Goal: Information Seeking & Learning: Learn about a topic

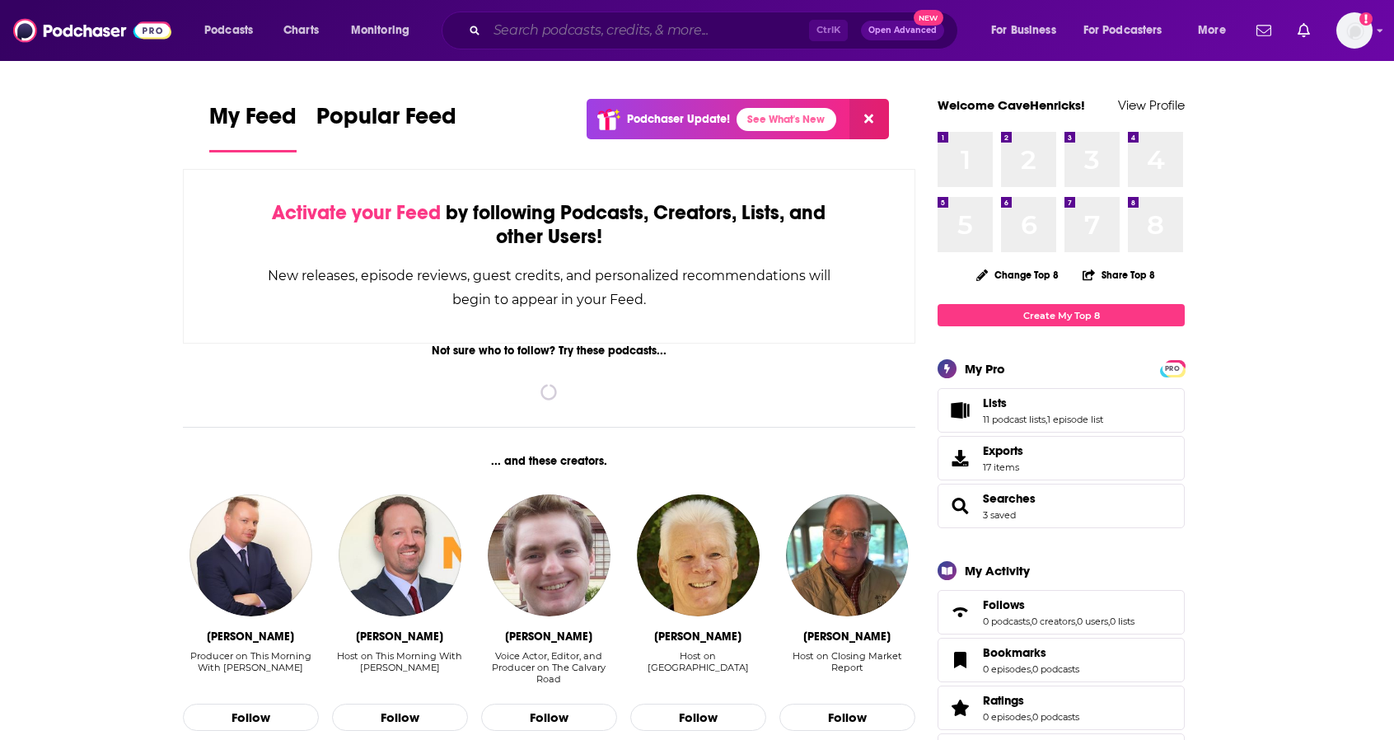
click at [537, 30] on input "Search podcasts, credits, & more..." at bounding box center [648, 30] width 322 height 26
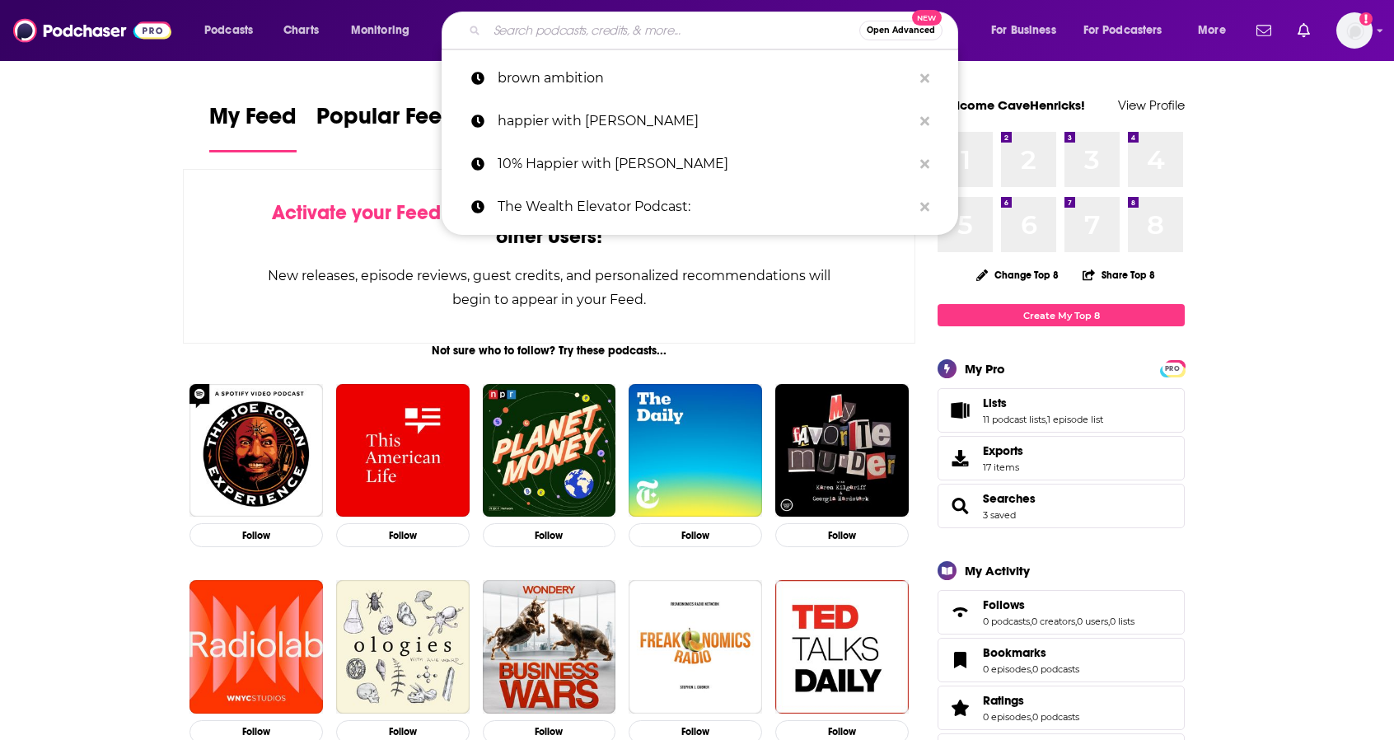
paste input "Let's Talk [DEMOGRAPHIC_DATA]"
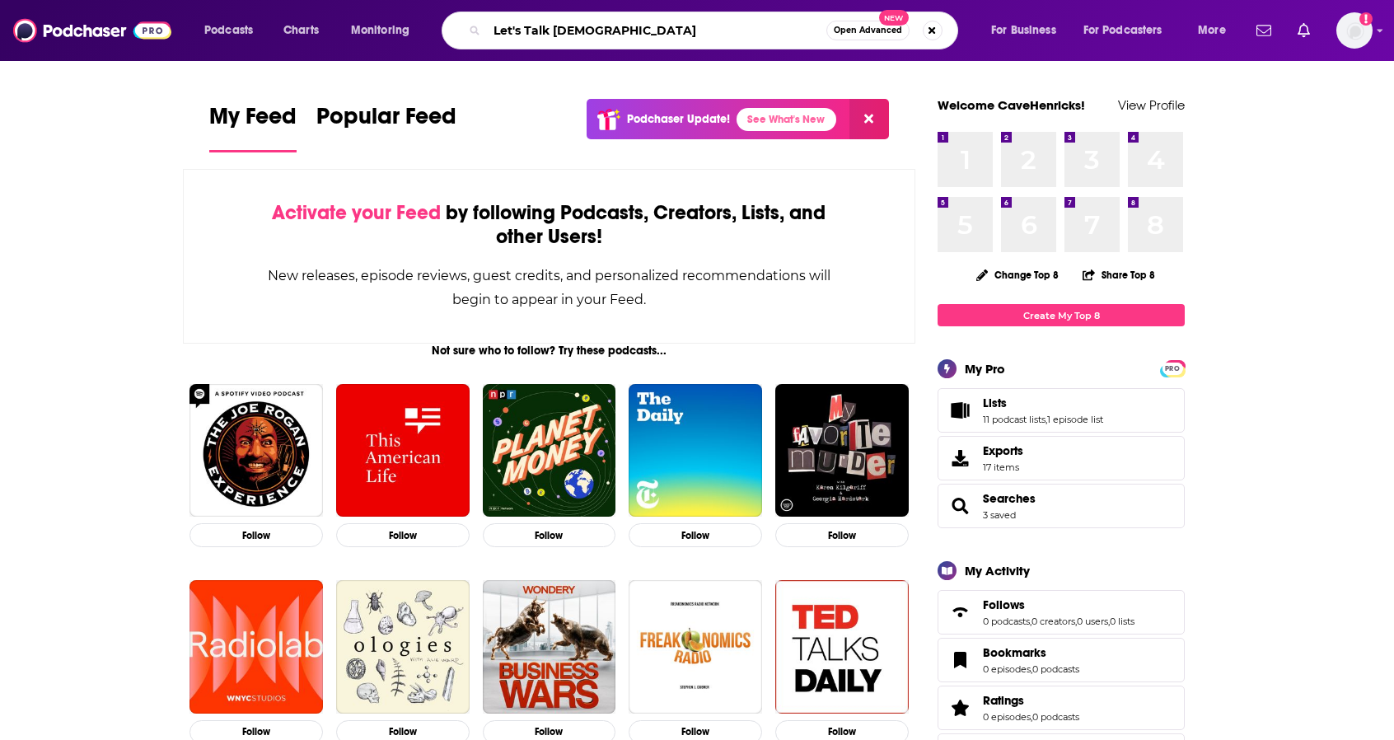
type input "Let's Talk [DEMOGRAPHIC_DATA]"
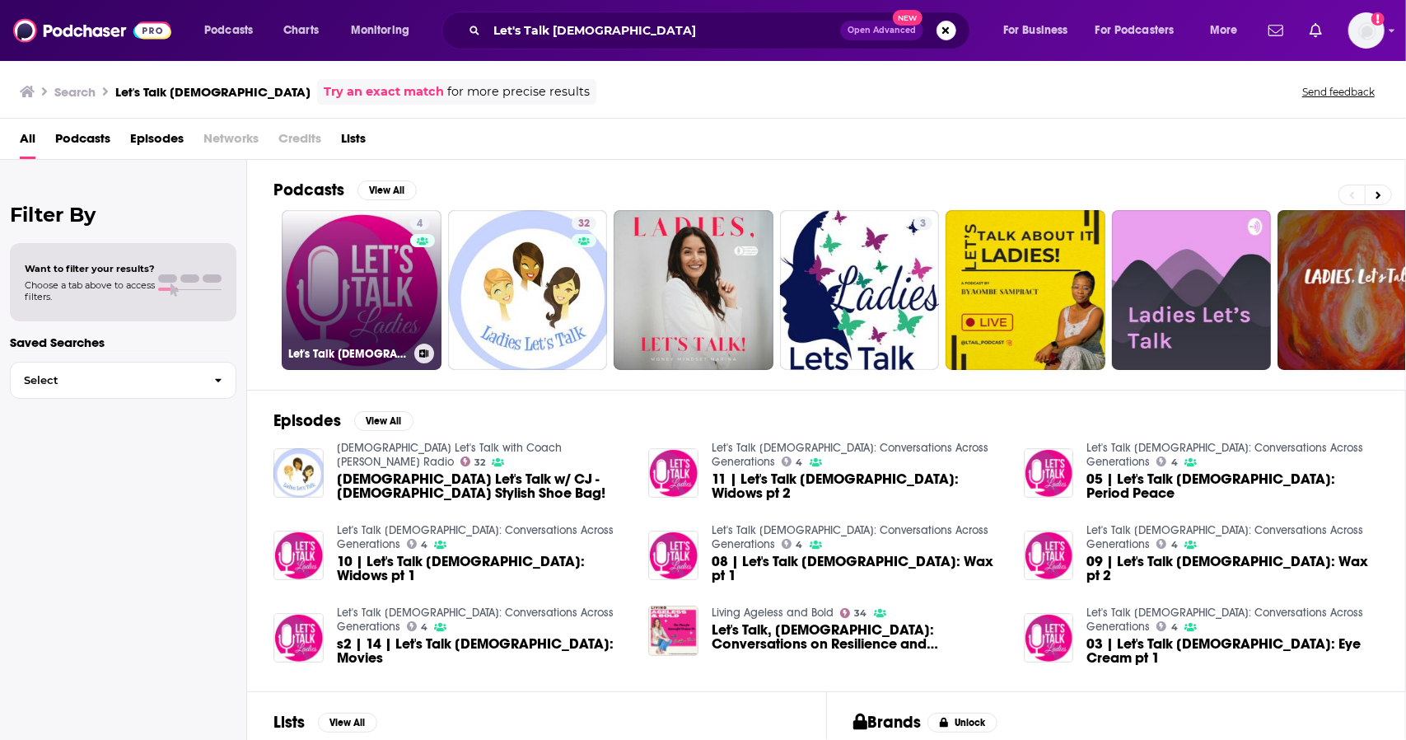
click at [402, 275] on link "4 Let's Talk [DEMOGRAPHIC_DATA]: Conversations Across Generations" at bounding box center [362, 290] width 160 height 160
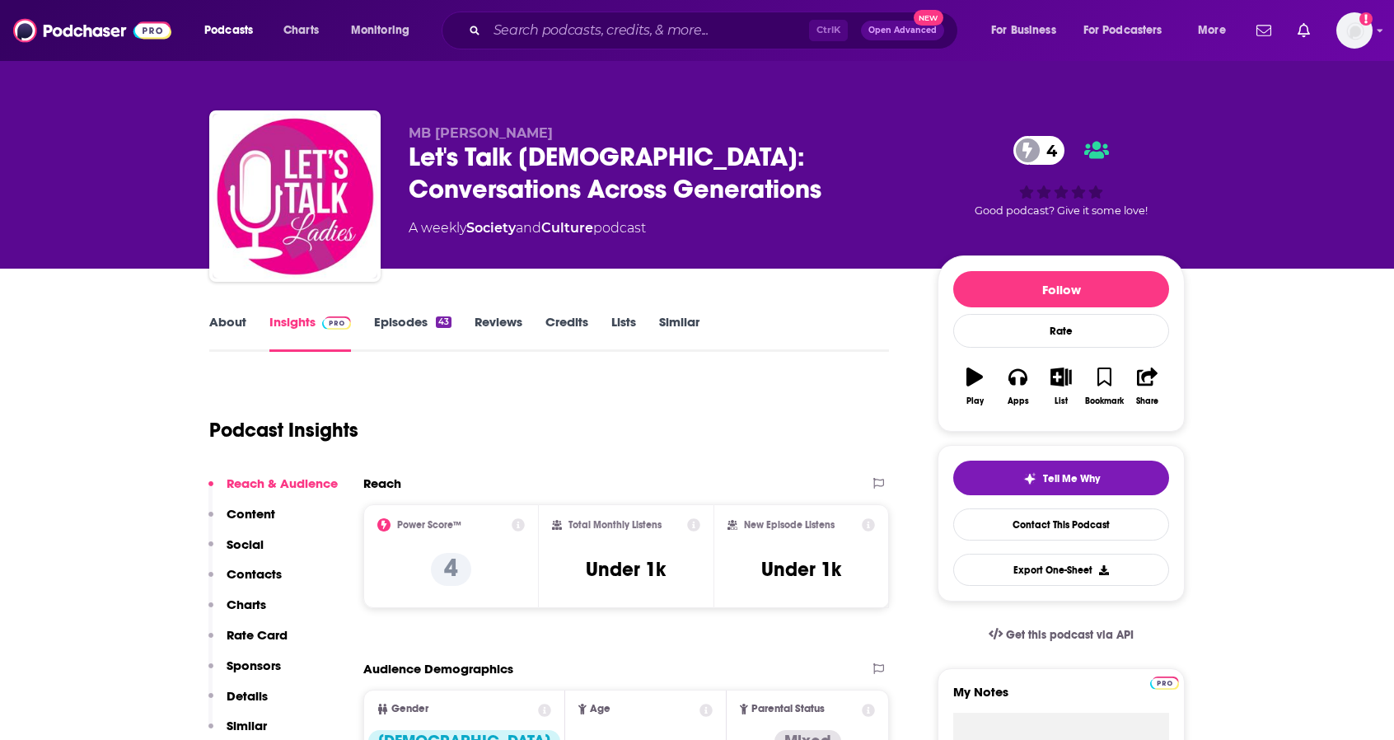
click at [227, 321] on link "About" at bounding box center [227, 333] width 37 height 38
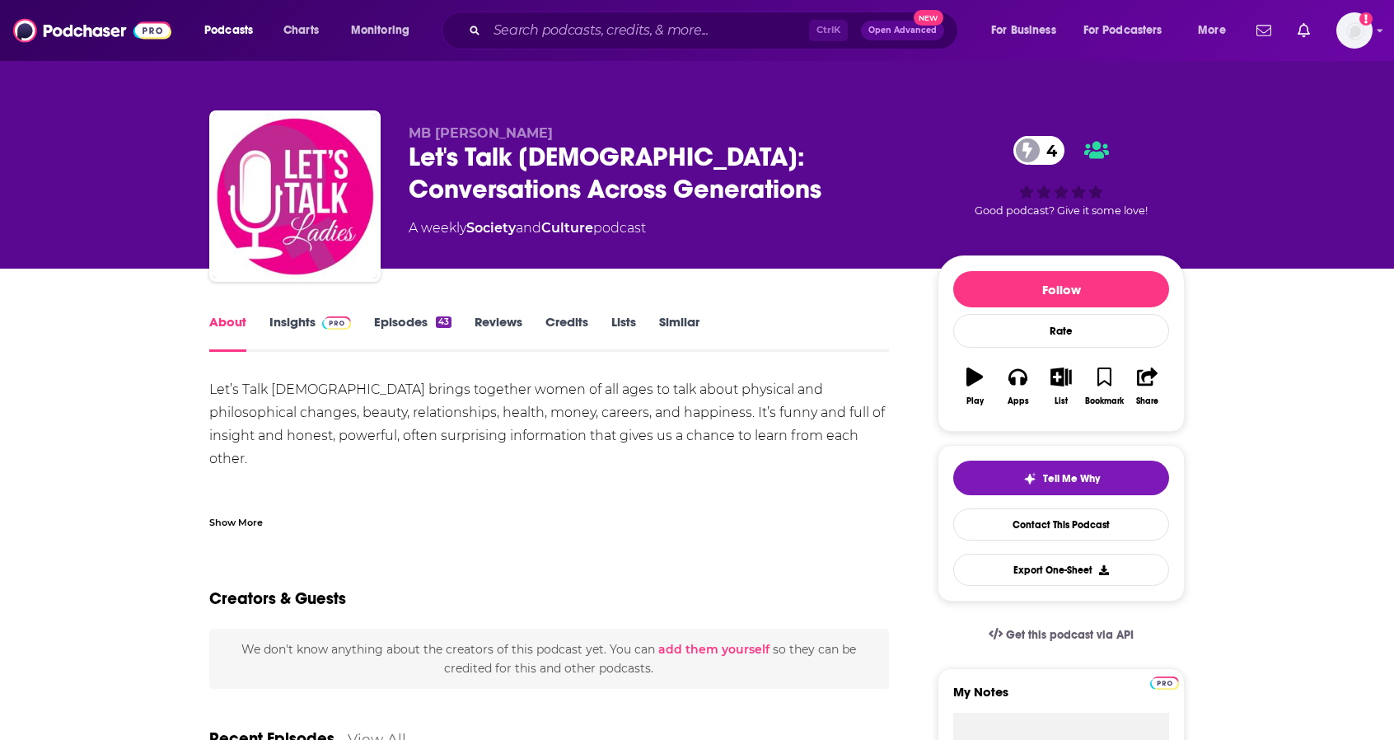
click at [288, 317] on link "Insights" at bounding box center [310, 333] width 82 height 38
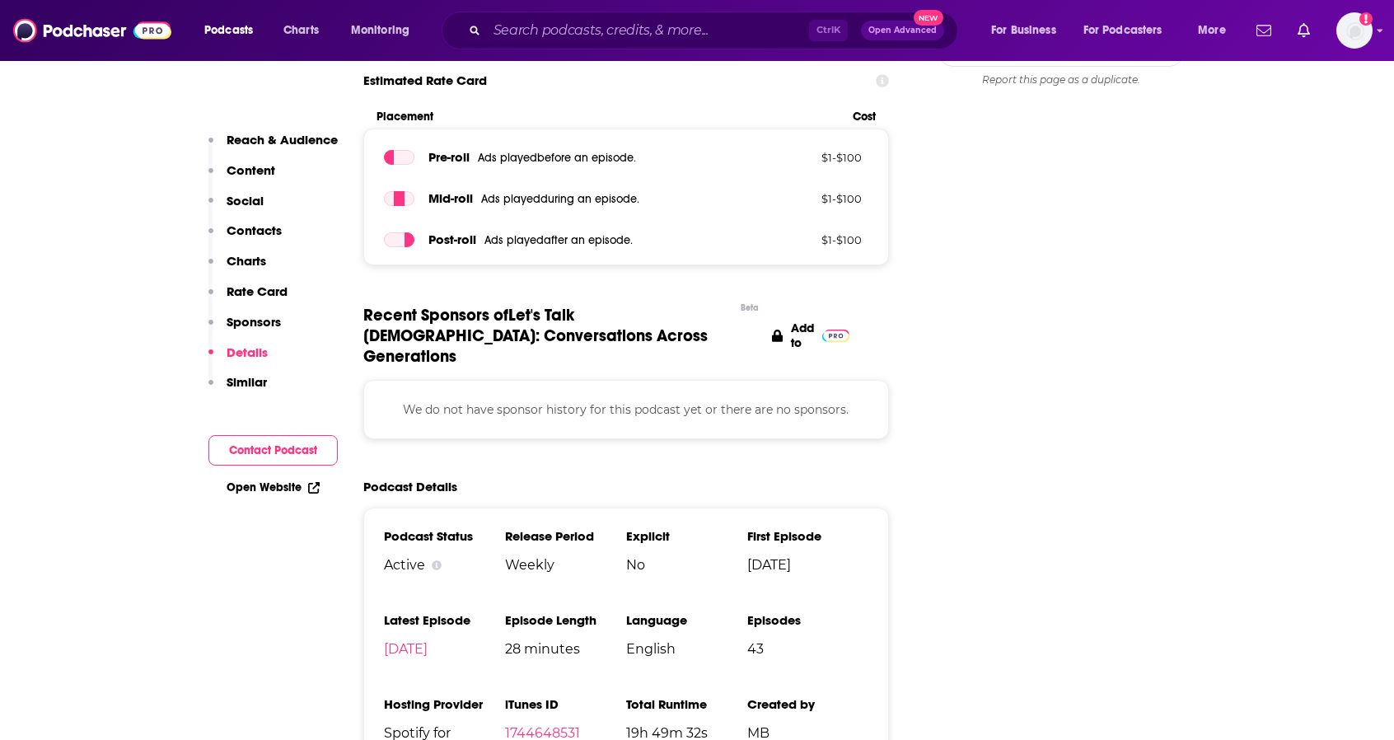
scroll to position [1730, 0]
